Goal: Task Accomplishment & Management: Manage account settings

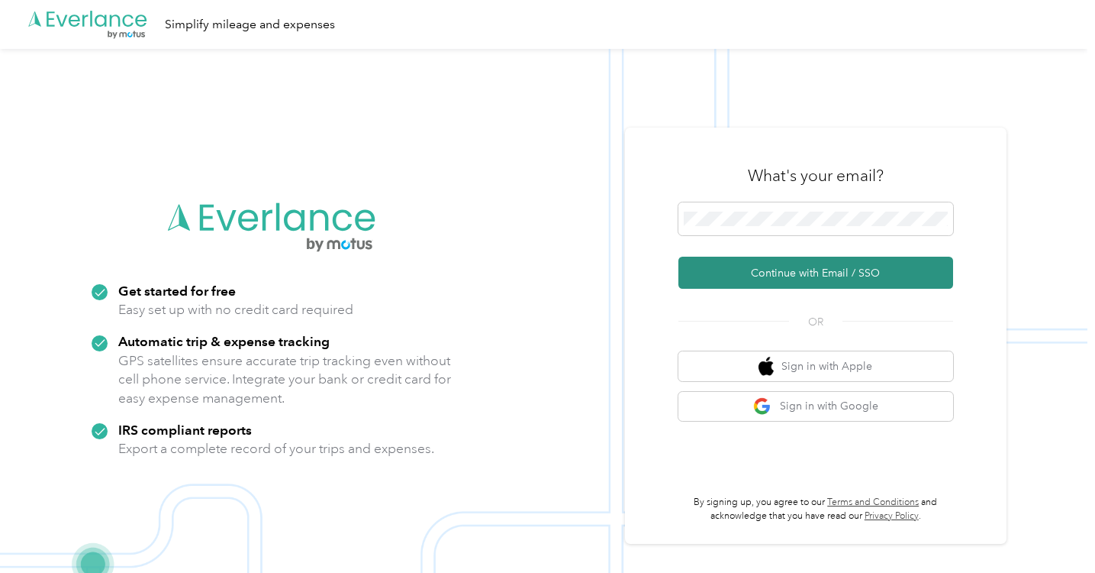
click at [786, 274] on button "Continue with Email / SSO" at bounding box center [816, 272] width 275 height 32
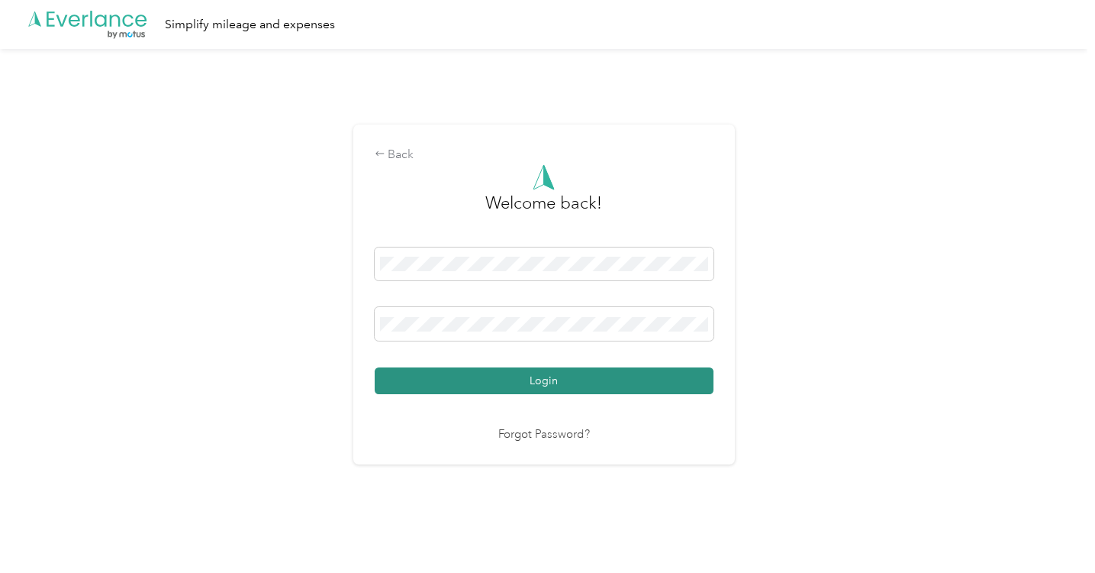
click at [547, 382] on button "Login" at bounding box center [544, 380] width 339 height 27
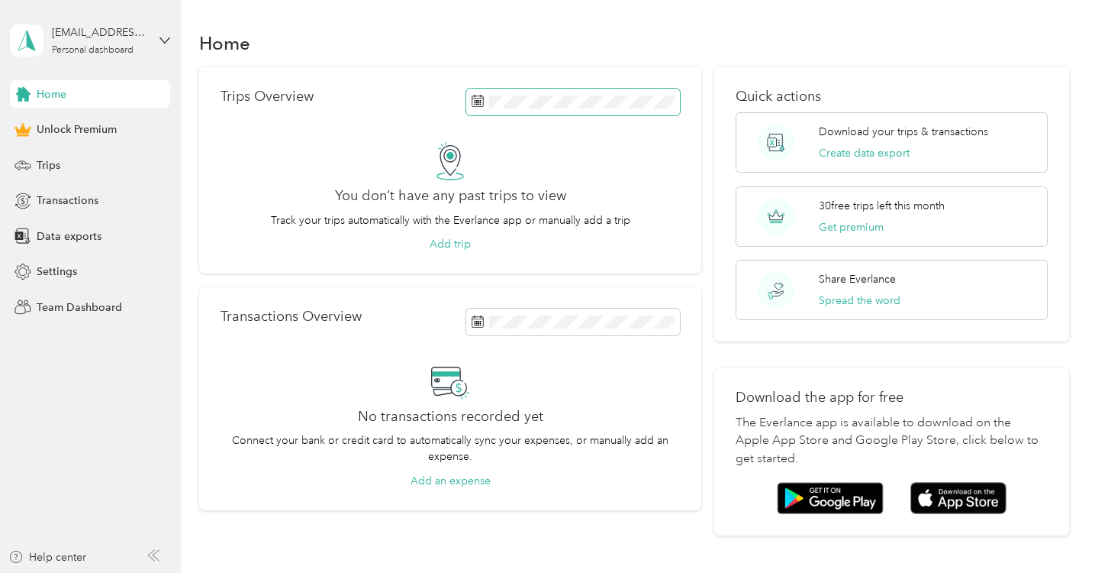
click at [482, 100] on icon at bounding box center [478, 101] width 12 height 12
click at [846, 131] on p "Download your trips & transactions" at bounding box center [903, 132] width 169 height 16
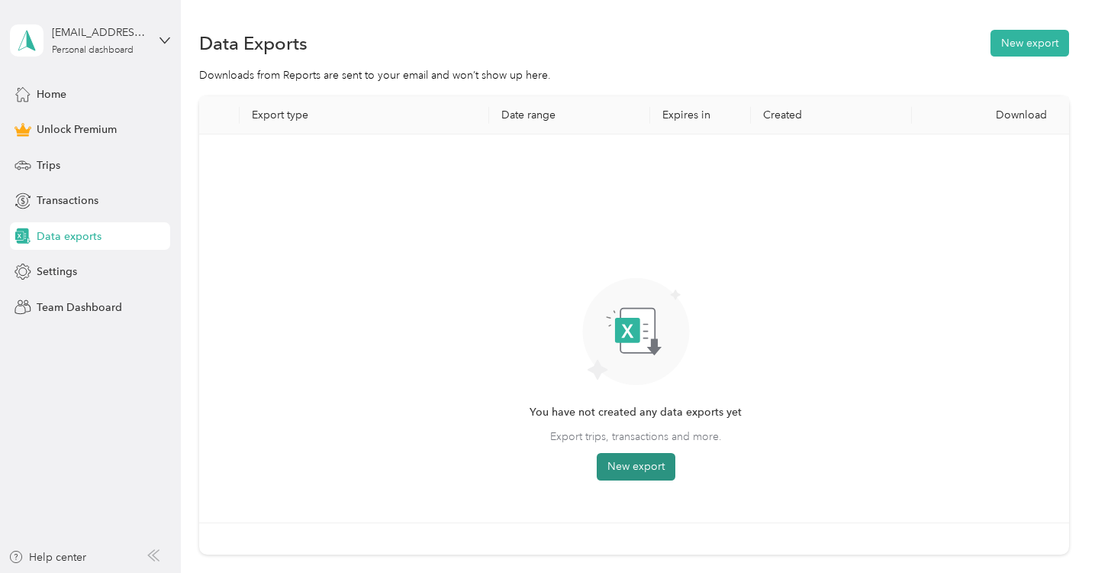
click at [630, 467] on button "New export" at bounding box center [636, 466] width 79 height 27
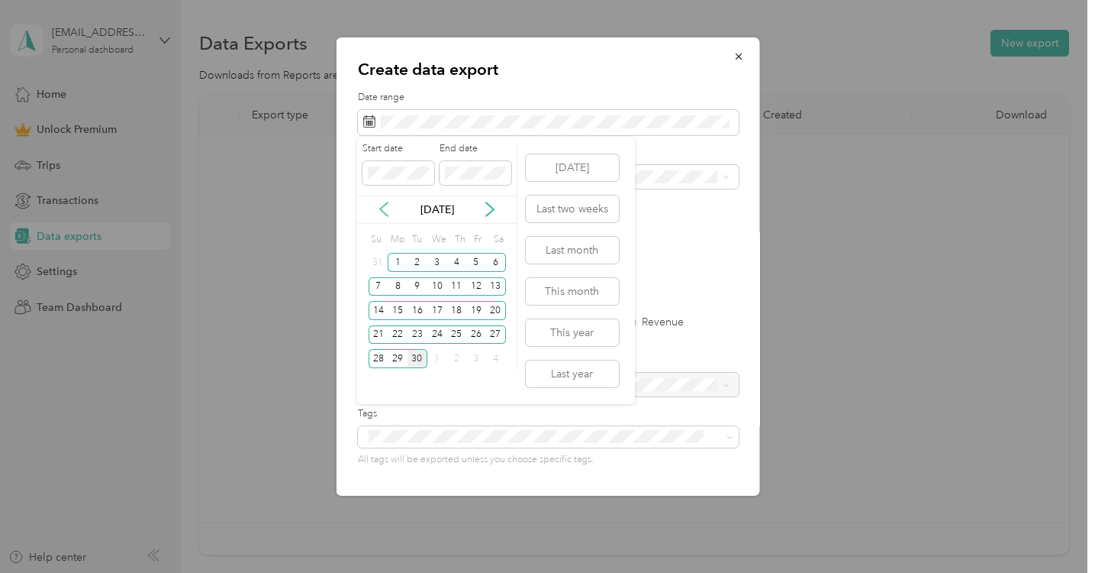
click at [386, 208] on icon at bounding box center [383, 209] width 15 height 15
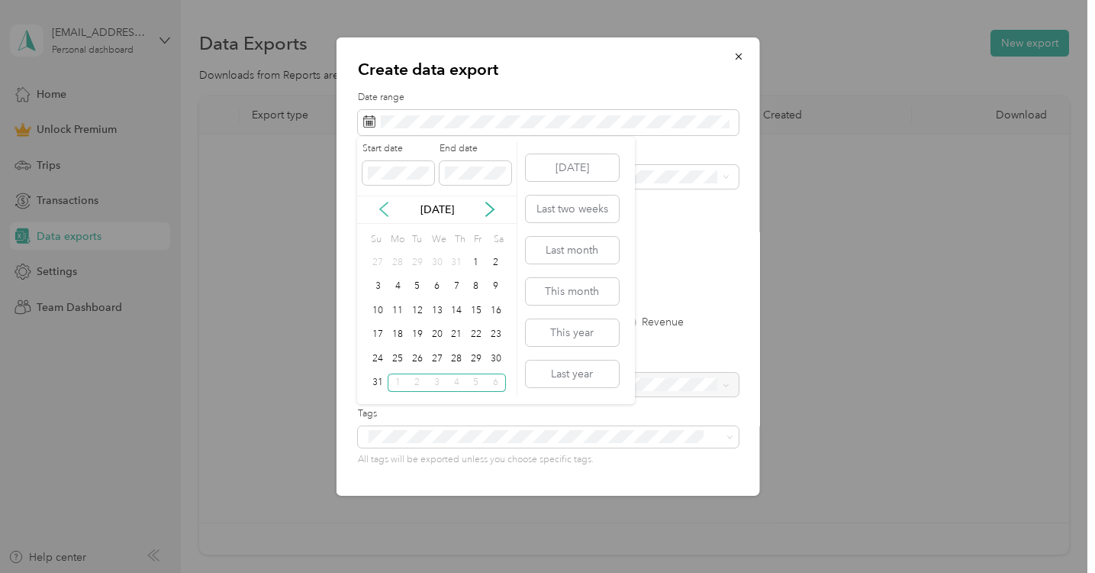
click at [386, 208] on icon at bounding box center [383, 209] width 15 height 15
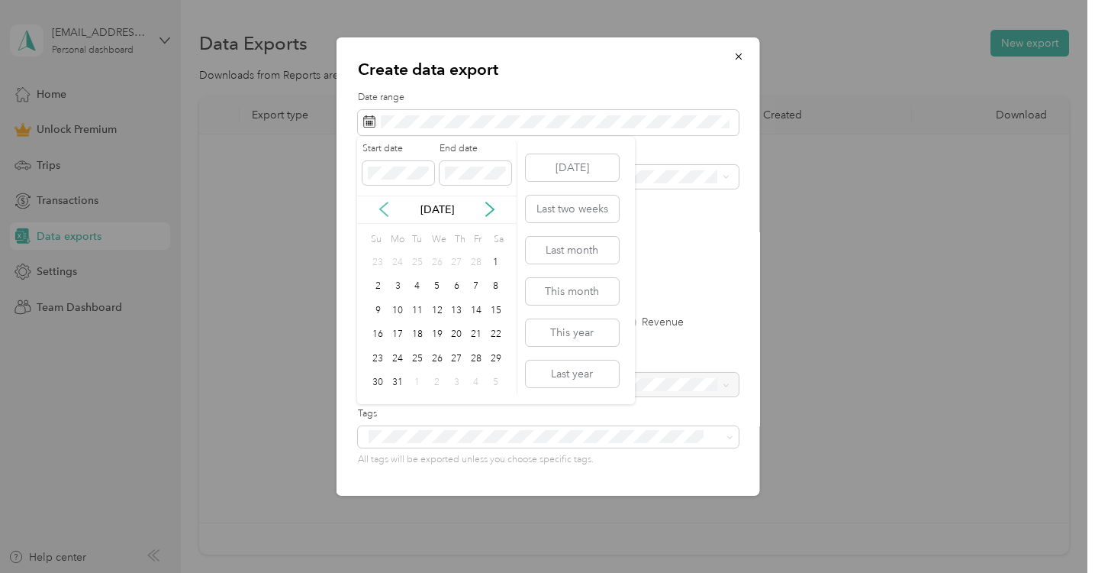
click at [386, 208] on icon at bounding box center [383, 209] width 15 height 15
click at [382, 207] on icon at bounding box center [384, 209] width 8 height 14
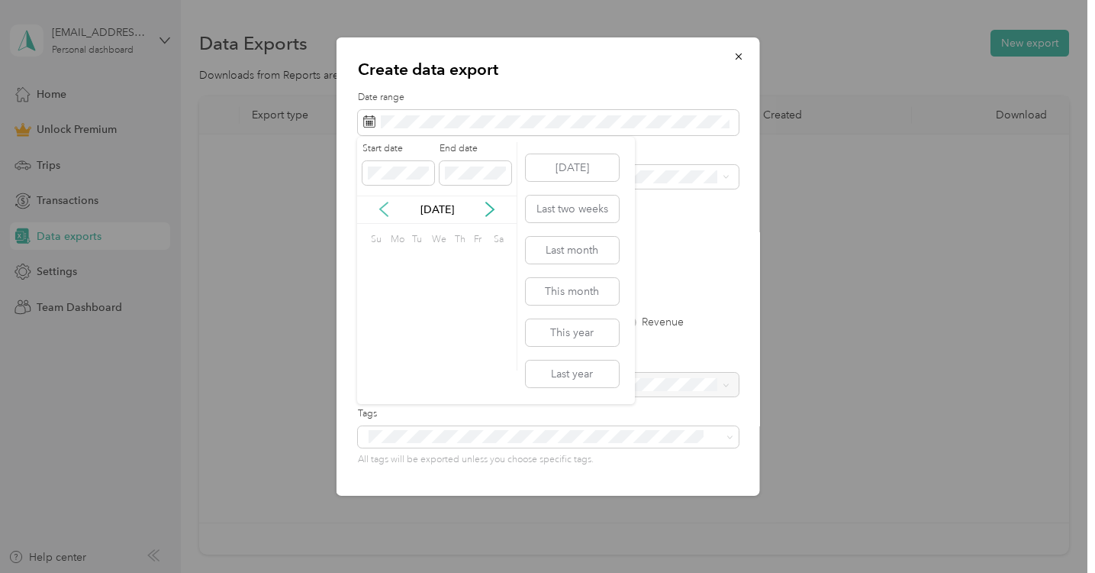
click at [382, 207] on icon at bounding box center [384, 209] width 8 height 14
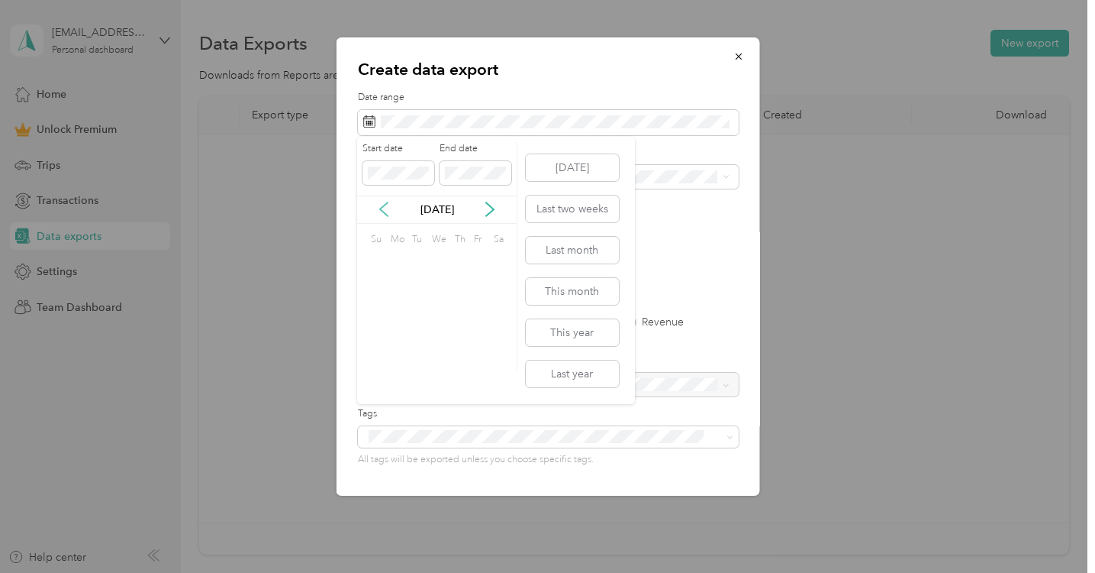
click at [382, 207] on icon at bounding box center [384, 209] width 8 height 14
click at [398, 259] on div "1" at bounding box center [398, 262] width 20 height 19
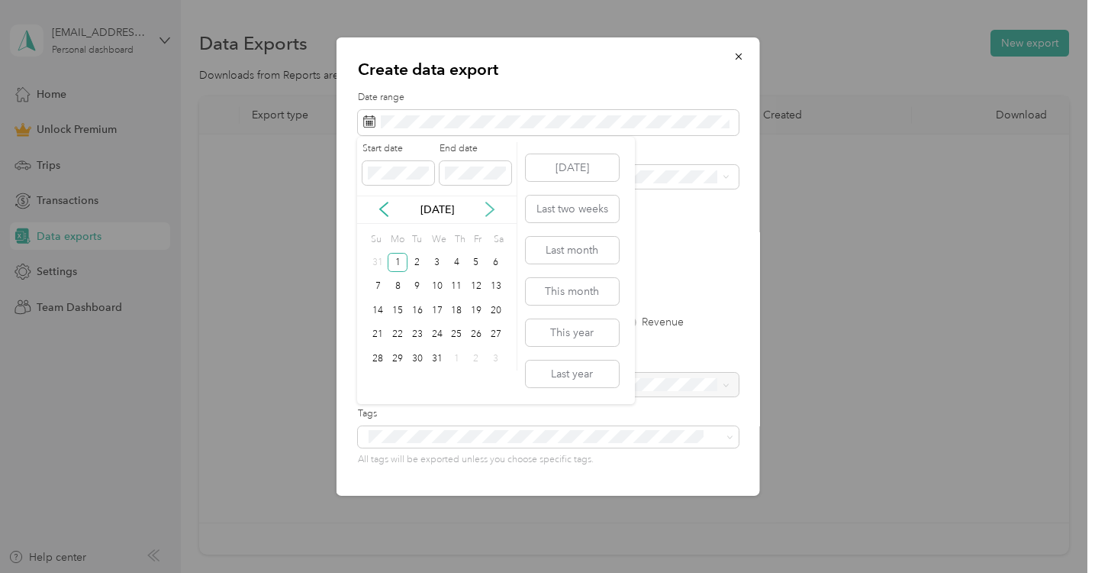
click at [490, 205] on icon at bounding box center [490, 209] width 8 height 14
click at [489, 206] on icon at bounding box center [489, 209] width 15 height 15
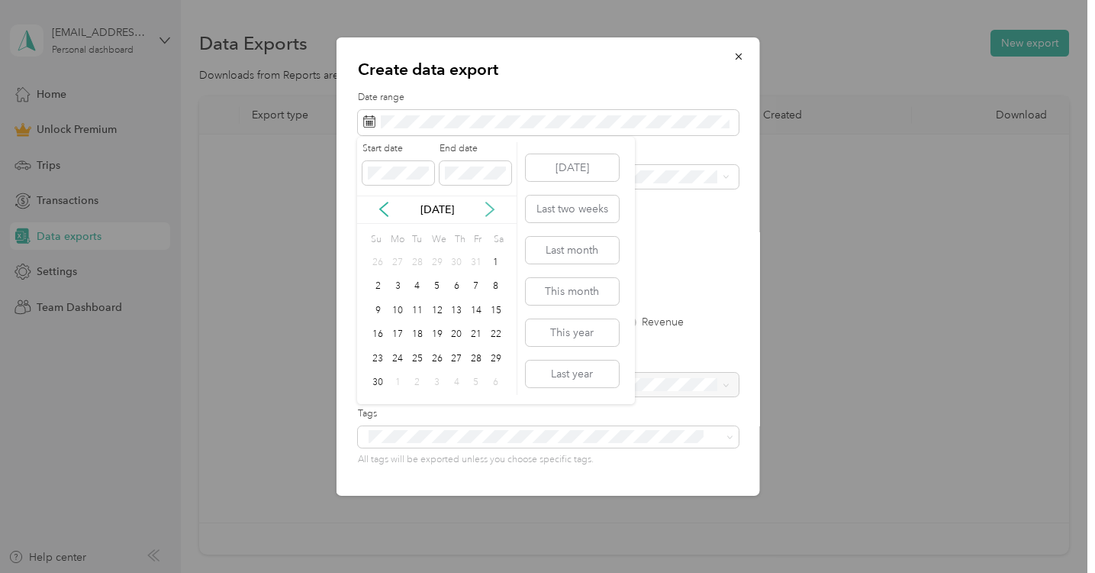
click at [489, 206] on icon at bounding box center [489, 209] width 15 height 15
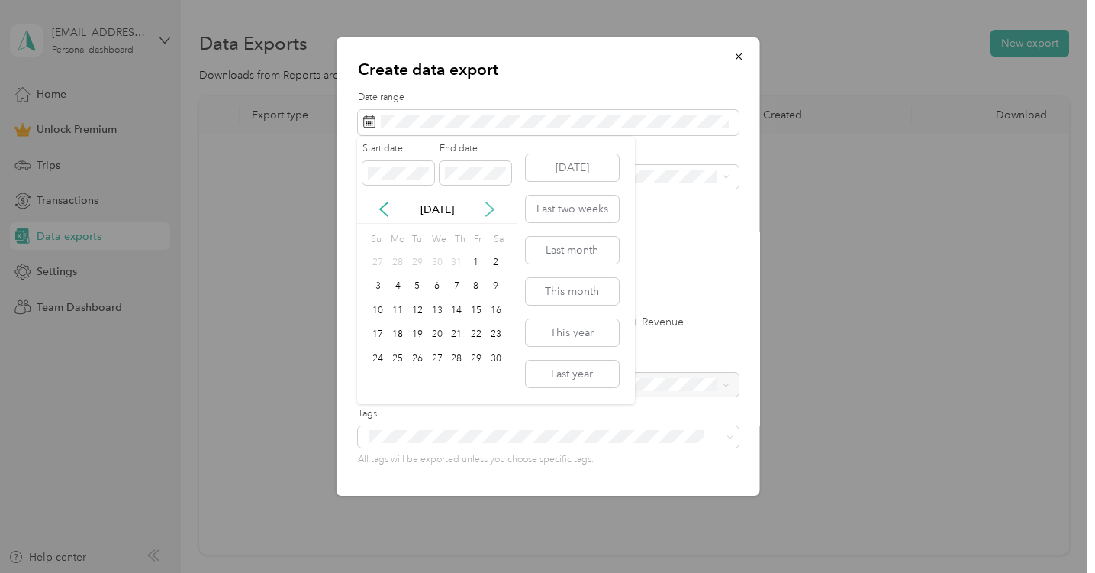
click at [489, 206] on icon at bounding box center [489, 209] width 15 height 15
click at [416, 355] on div "31" at bounding box center [418, 358] width 20 height 19
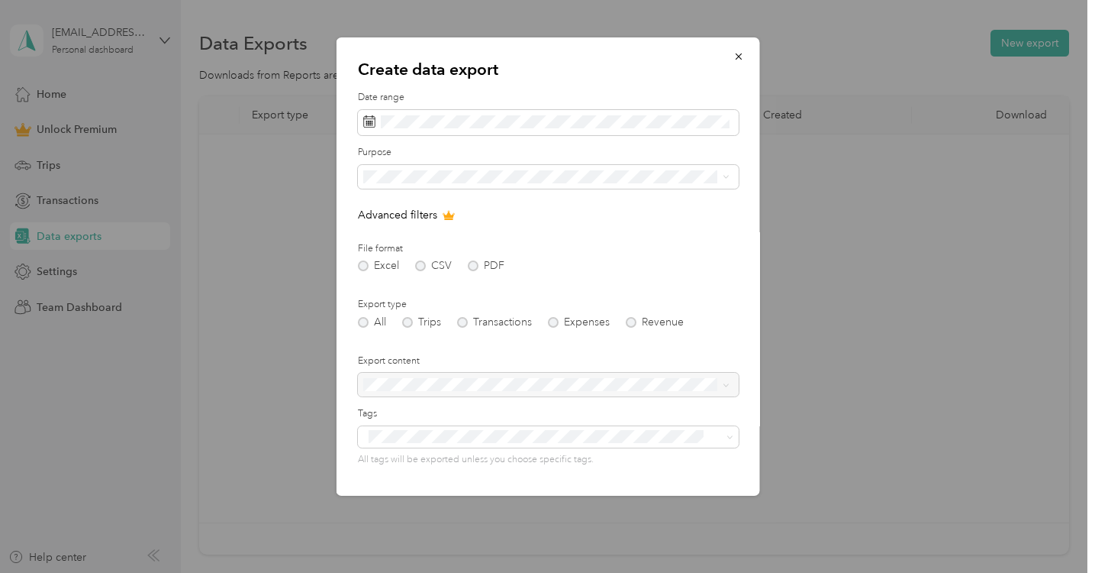
click at [410, 319] on div "All Trips Transactions Expenses Revenue" at bounding box center [547, 322] width 381 height 11
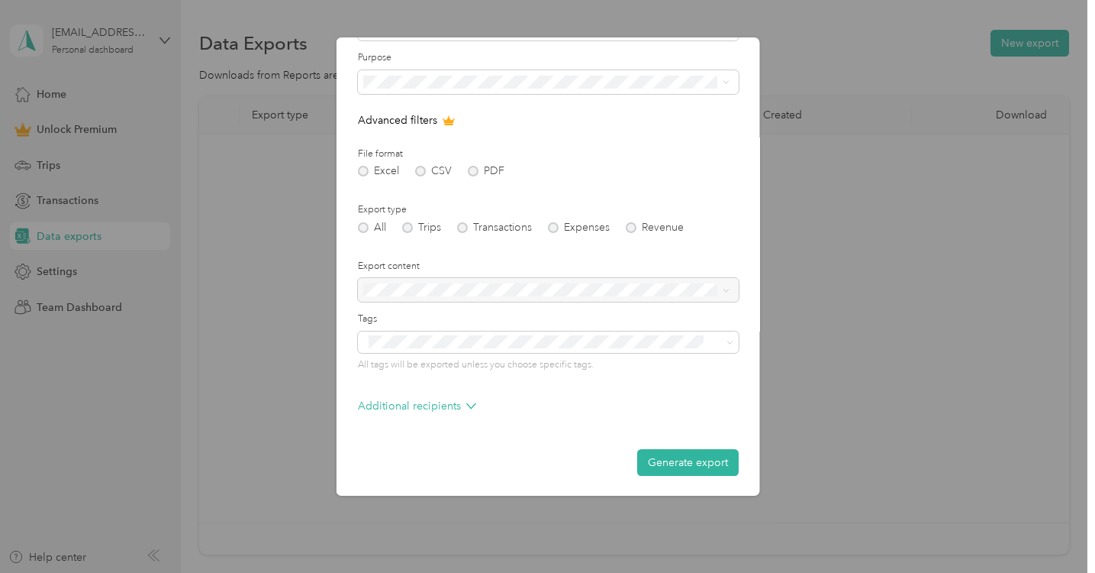
scroll to position [94, 0]
click at [450, 74] on span at bounding box center [547, 83] width 381 height 24
click at [381, 135] on span "Work" at bounding box center [381, 130] width 26 height 13
click at [667, 461] on button "Generate export" at bounding box center [688, 463] width 102 height 27
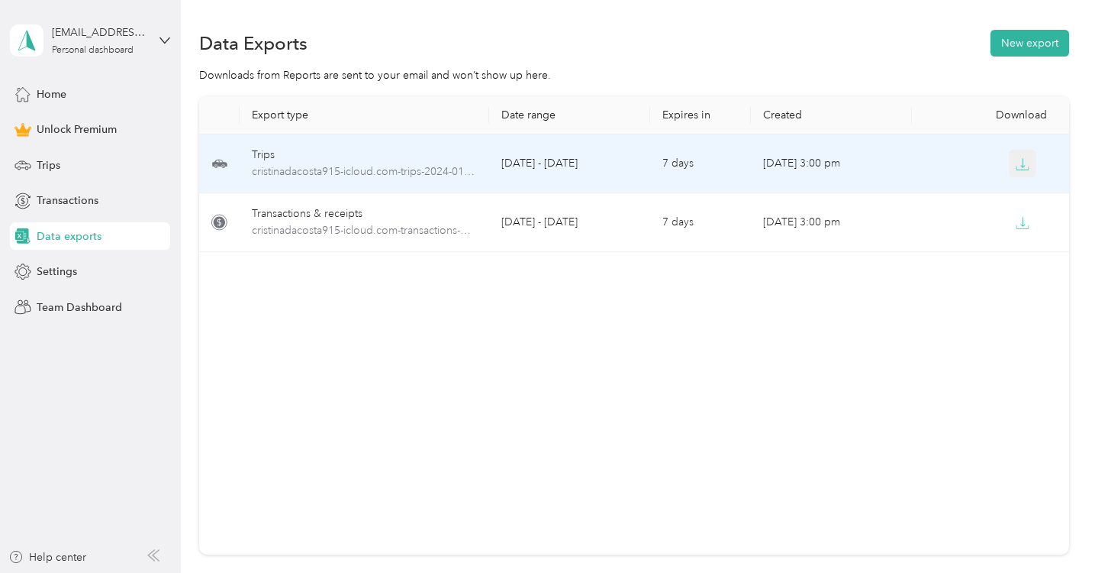
click at [1020, 163] on icon "button" at bounding box center [1023, 164] width 14 height 14
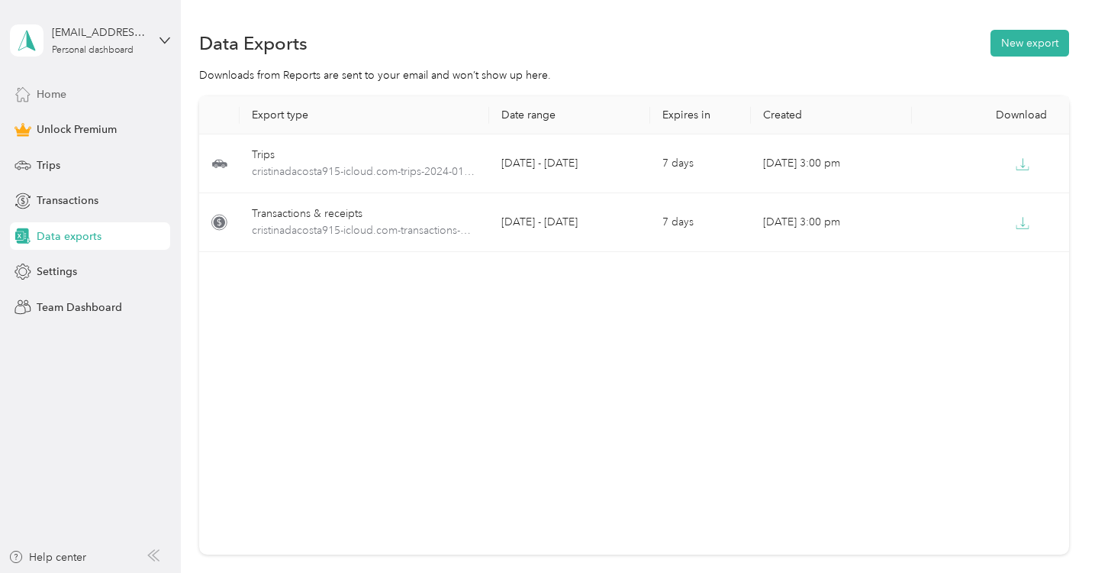
click at [52, 94] on span "Home" at bounding box center [52, 94] width 30 height 16
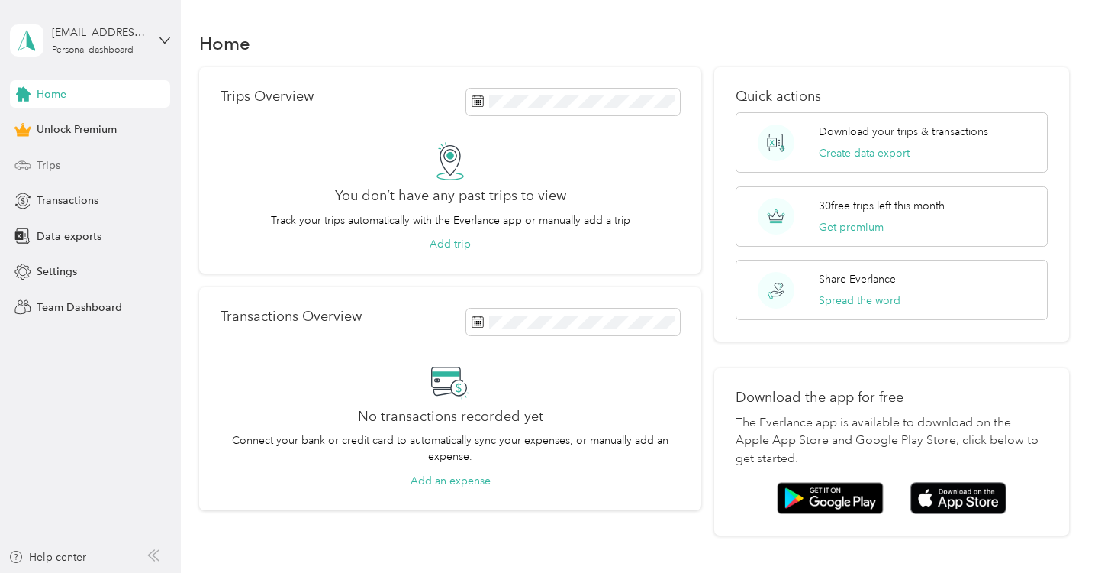
click at [42, 163] on span "Trips" at bounding box center [49, 165] width 24 height 16
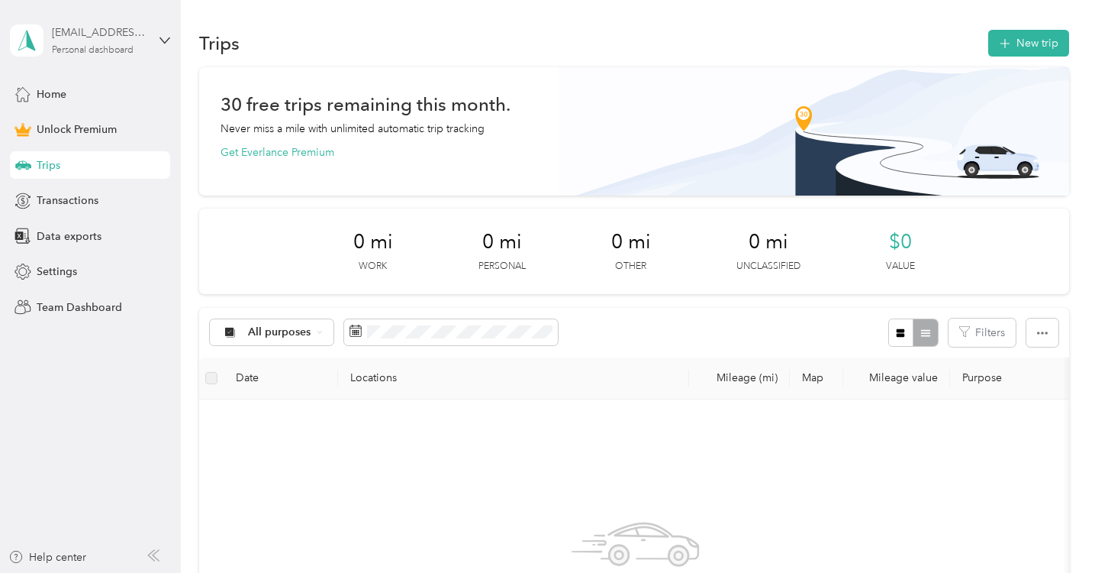
click at [89, 28] on div "[EMAIL_ADDRESS][DOMAIN_NAME]" at bounding box center [99, 32] width 95 height 16
click at [56, 125] on div "Log out" at bounding box center [53, 126] width 59 height 16
